Goal: Task Accomplishment & Management: Manage account settings

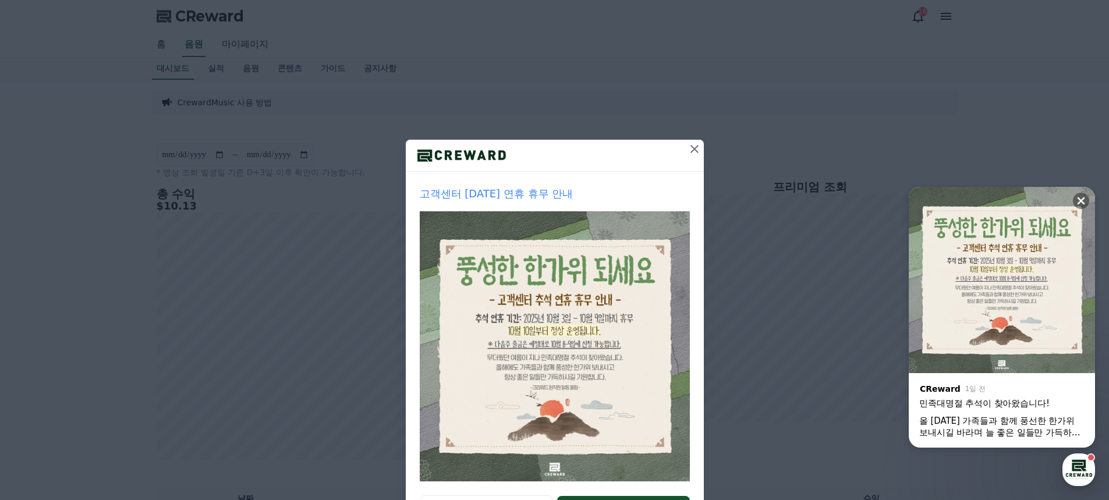
click at [687, 150] on icon at bounding box center [694, 149] width 14 height 14
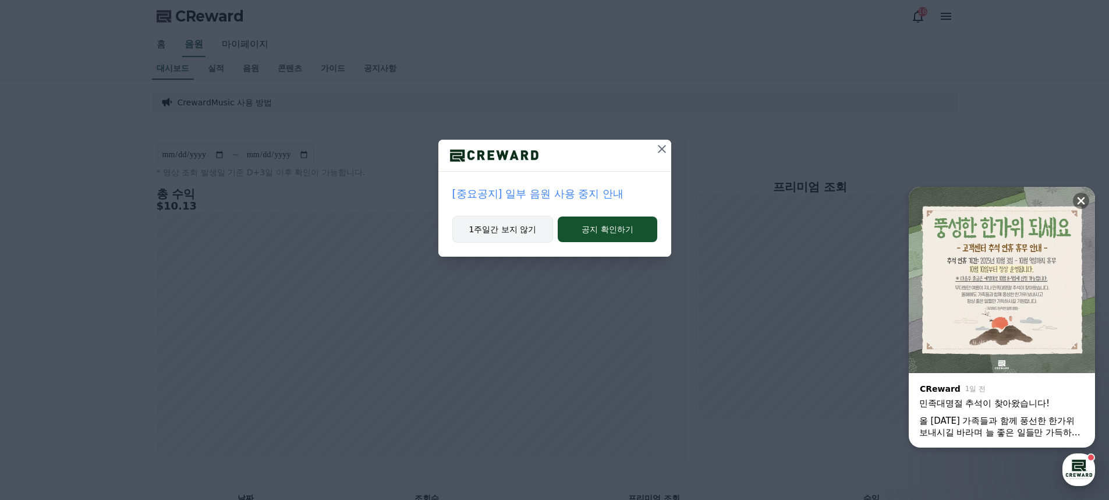
click at [509, 229] on button "1주일간 보지 않기" at bounding box center [502, 229] width 101 height 27
click at [512, 232] on button "1주일간 보지 않기" at bounding box center [502, 229] width 101 height 27
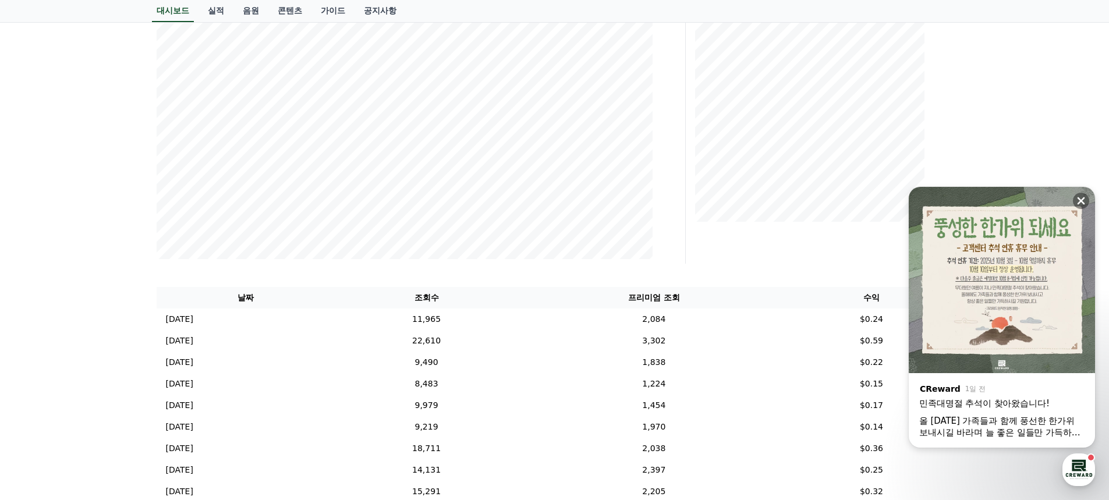
scroll to position [233, 0]
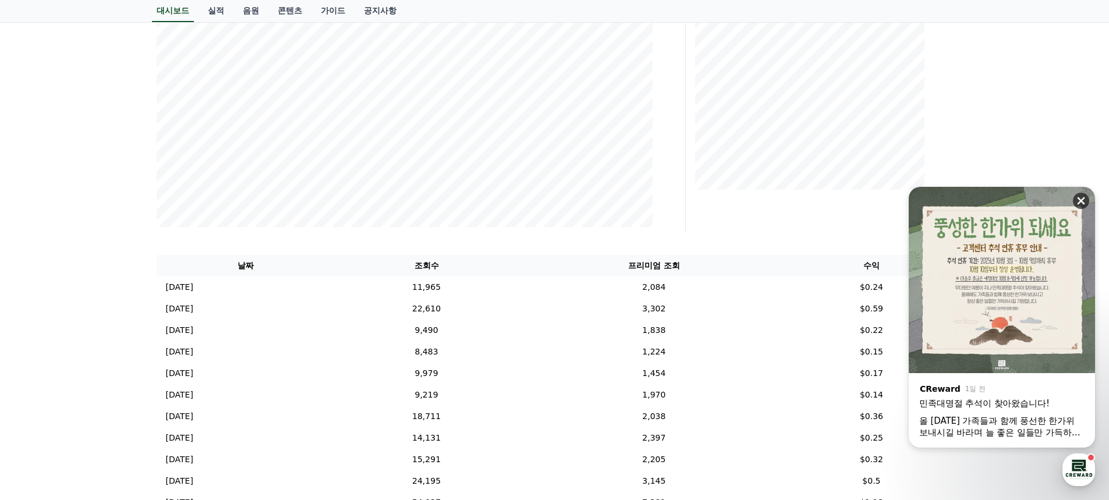
click at [1084, 201] on icon at bounding box center [1081, 201] width 12 height 12
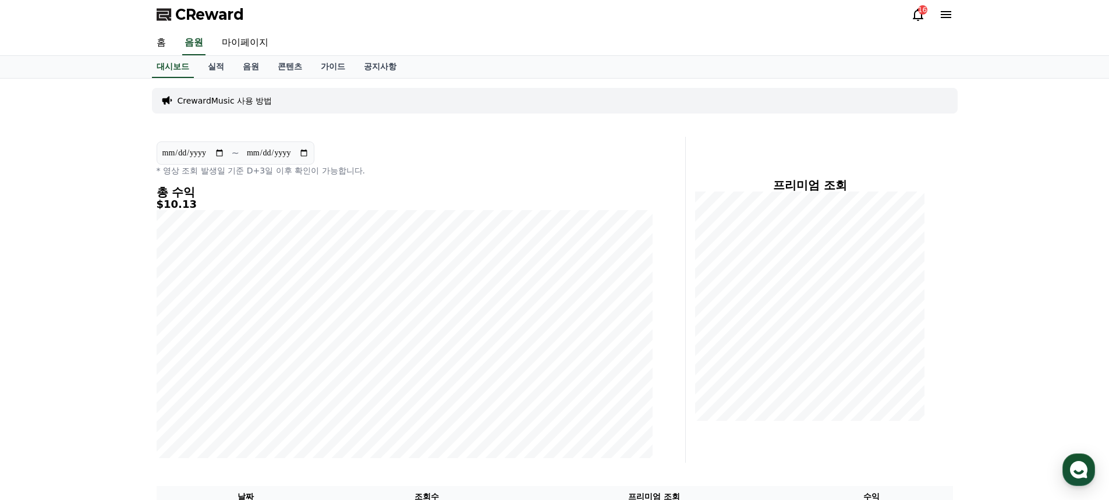
scroll to position [0, 0]
click at [240, 49] on link "마이페이지" at bounding box center [244, 45] width 65 height 24
select select "**********"
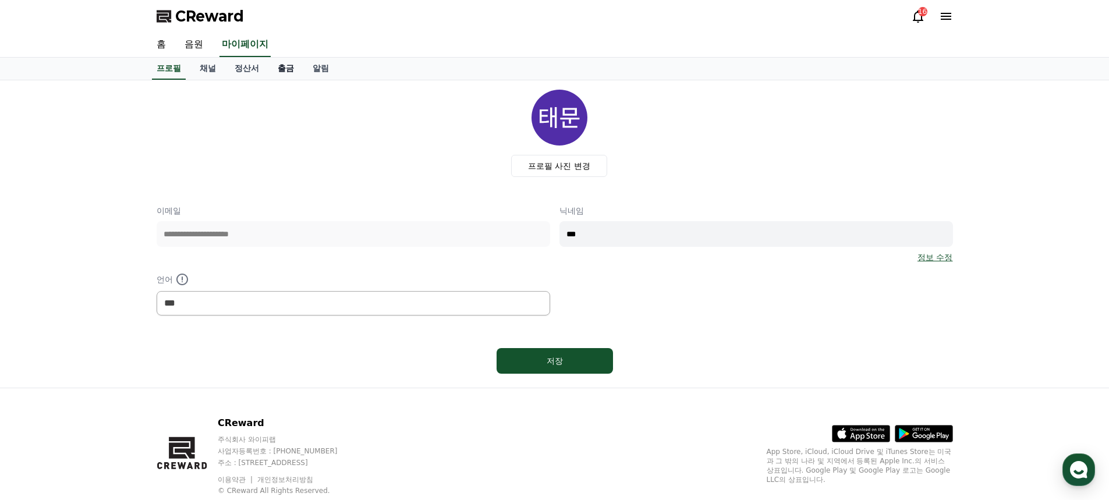
click at [282, 71] on link "출금" at bounding box center [285, 69] width 35 height 22
